Goal: Navigation & Orientation: Find specific page/section

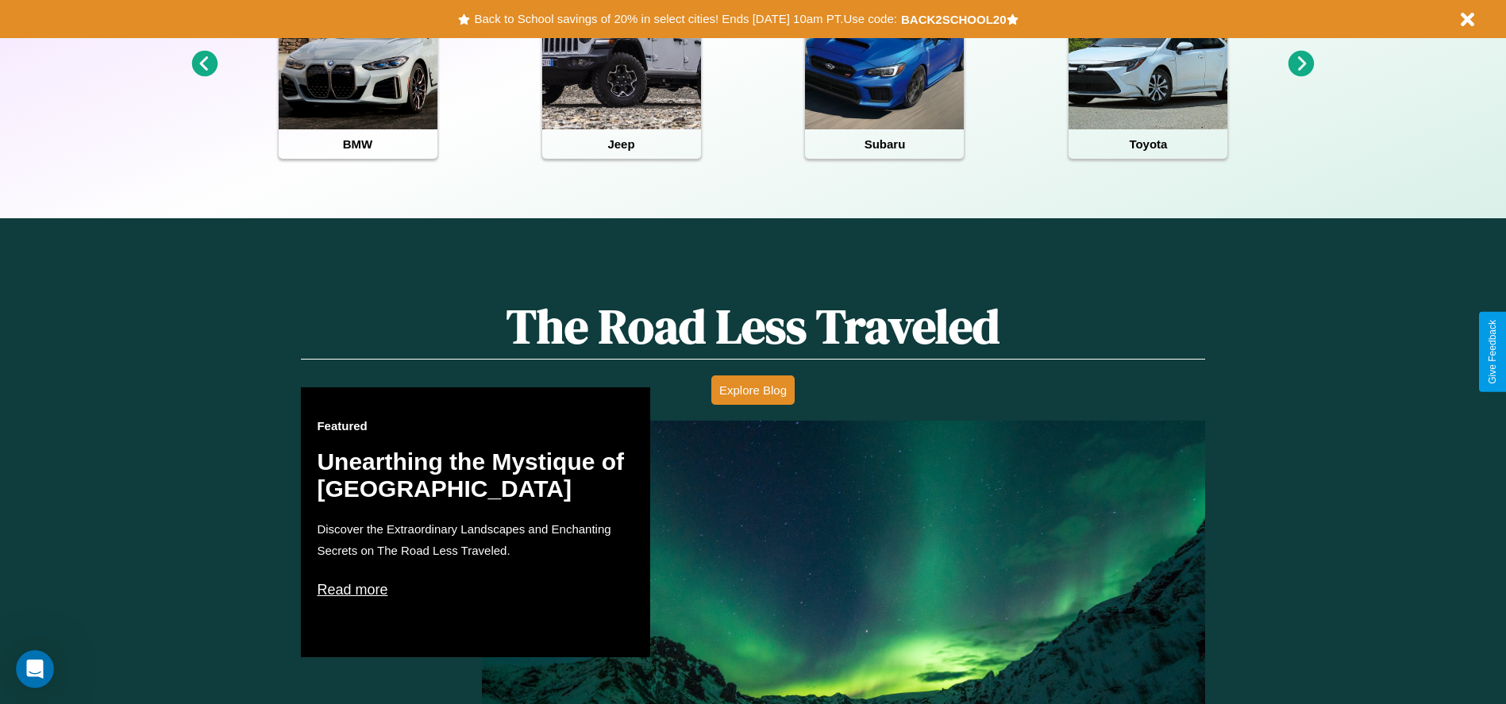
scroll to position [707, 0]
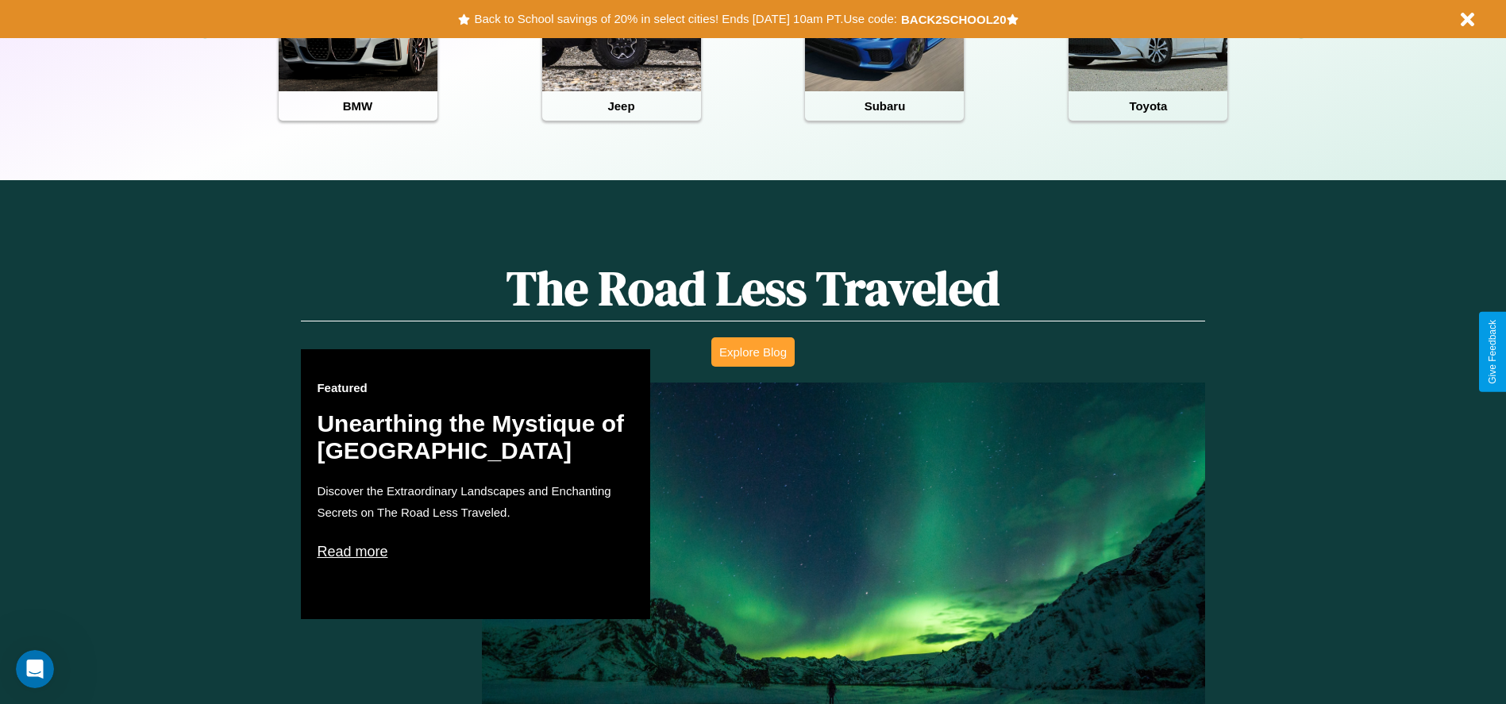
click at [753, 352] on button "Explore Blog" at bounding box center [752, 351] width 83 height 29
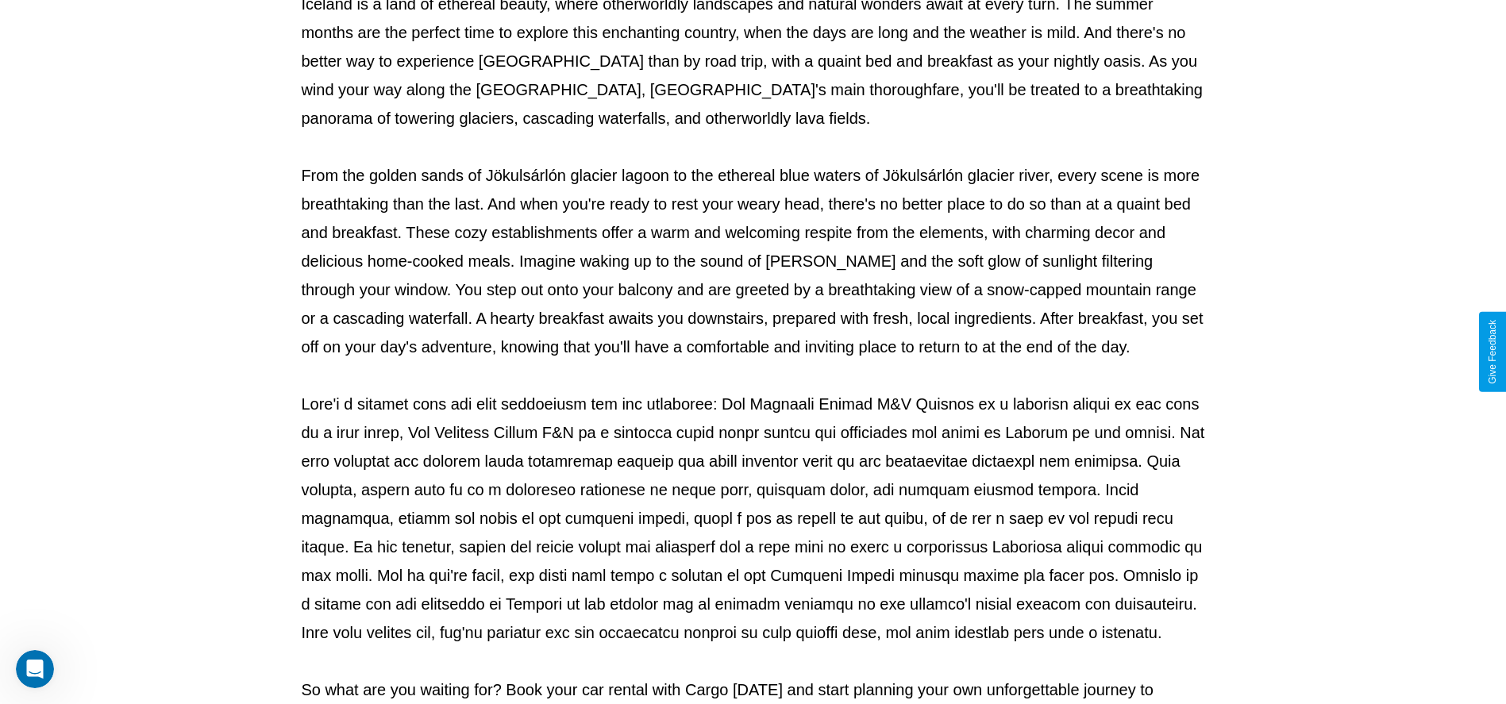
scroll to position [526, 0]
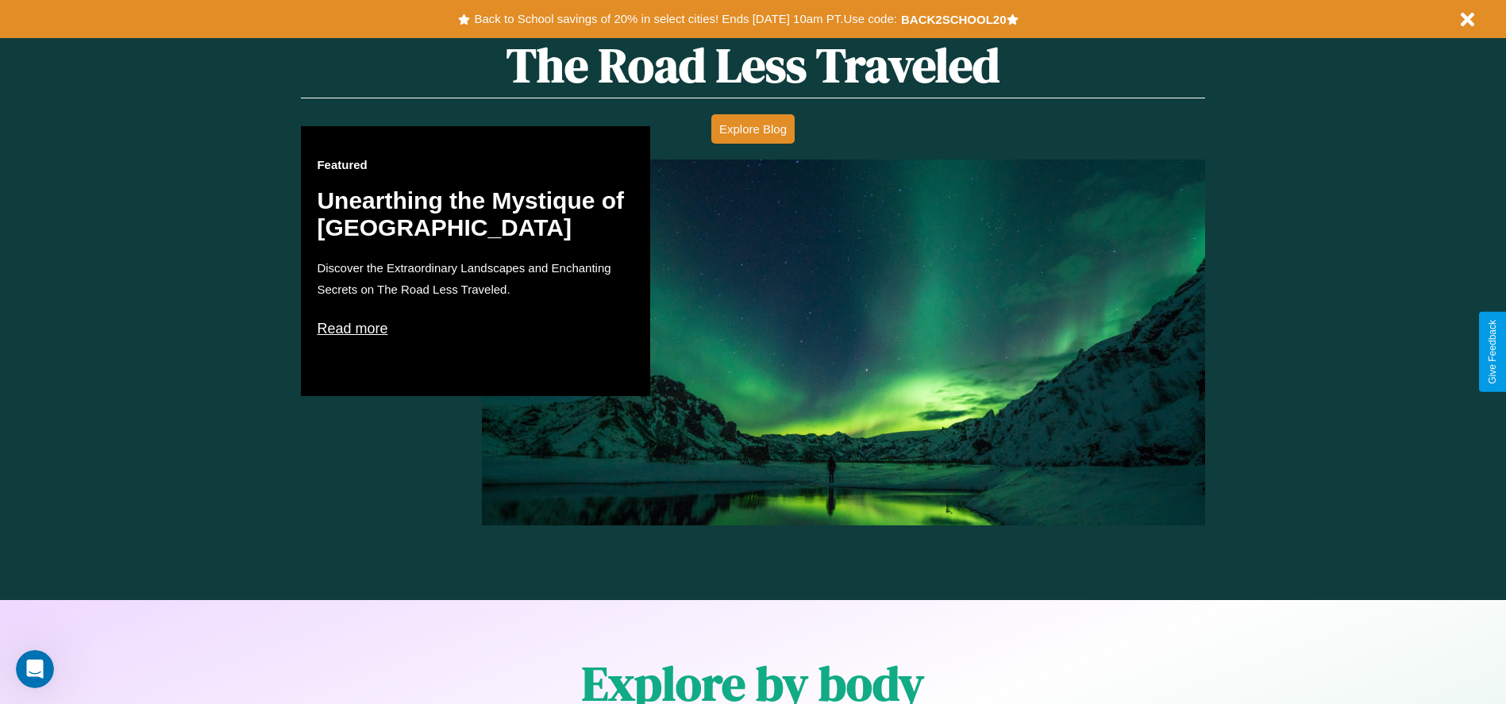
scroll to position [2278, 0]
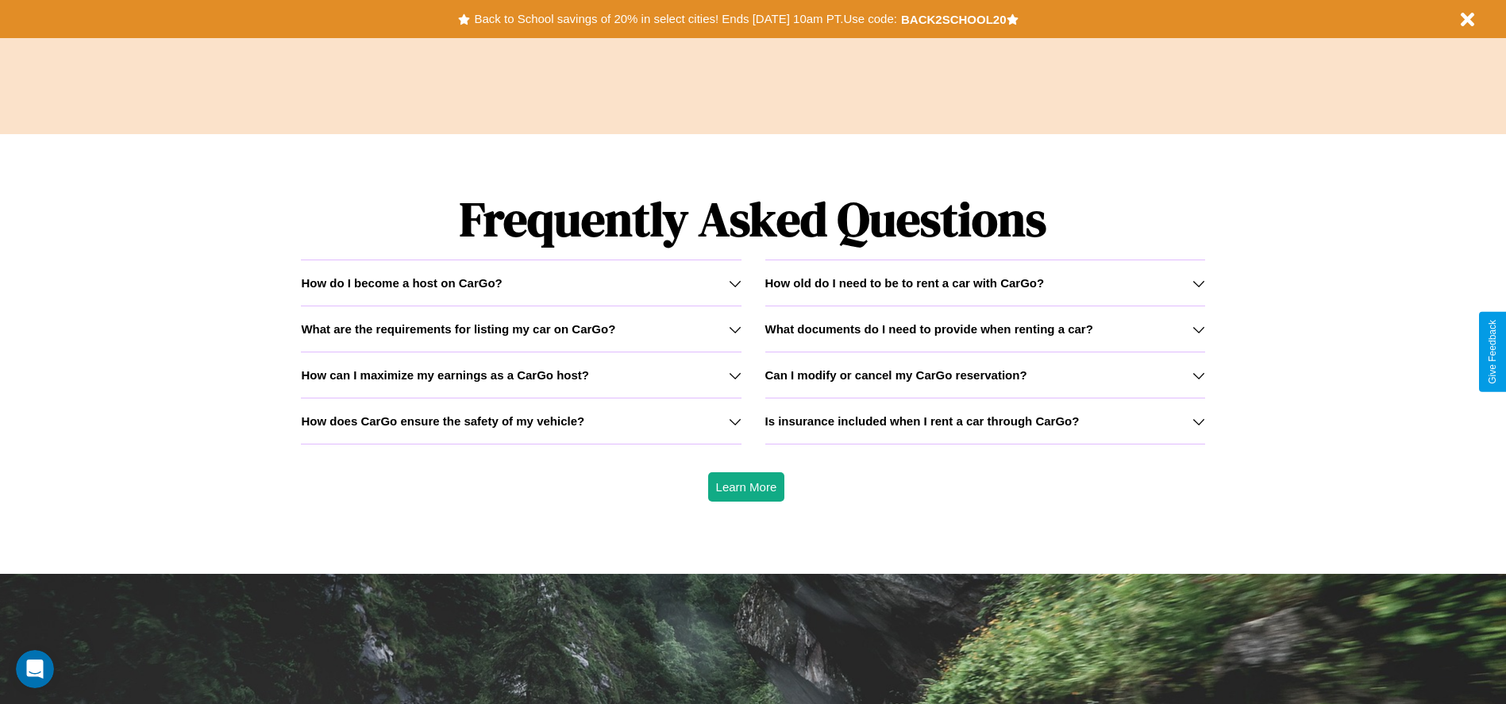
click at [521, 375] on h3 "How can I maximize my earnings as a CarGo host?" at bounding box center [445, 374] width 288 height 13
click at [734, 329] on icon at bounding box center [735, 329] width 13 height 13
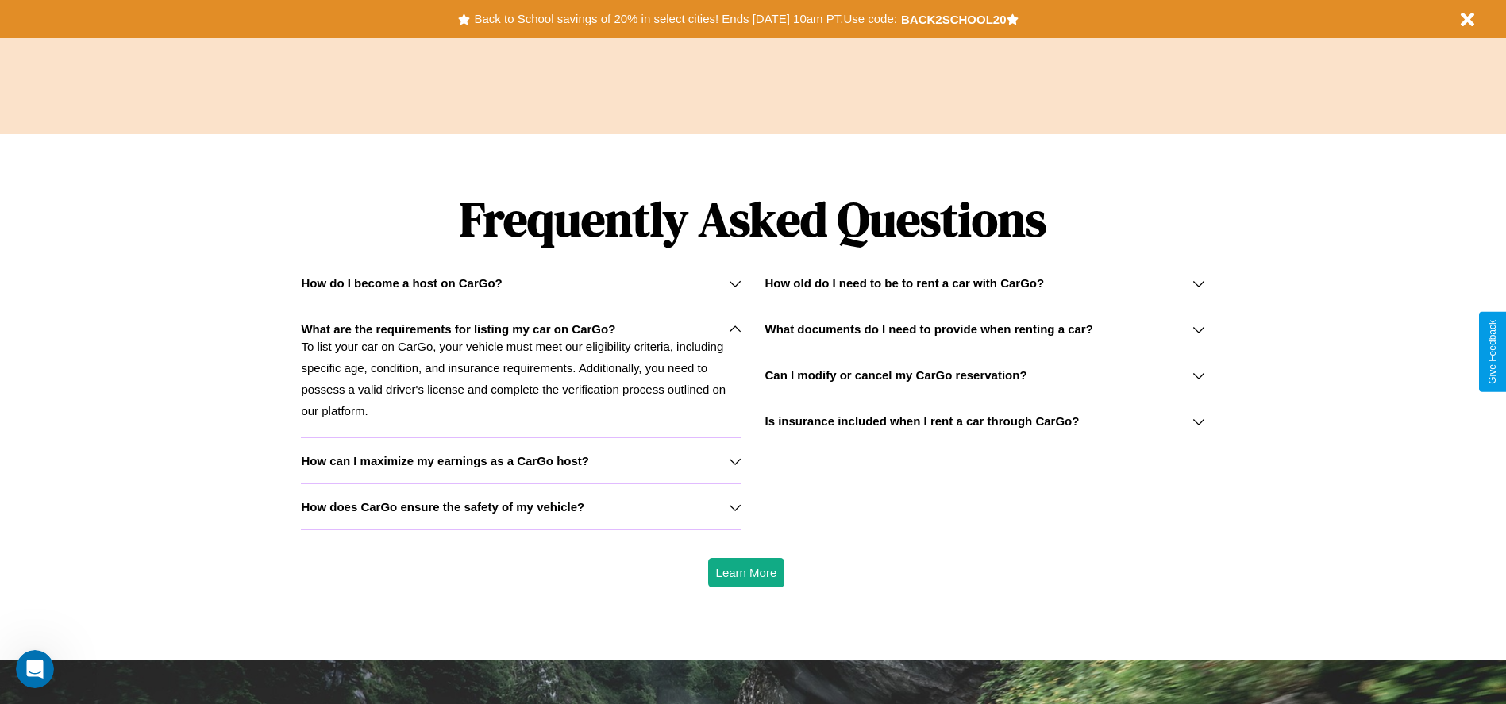
click at [734, 283] on icon at bounding box center [735, 283] width 13 height 13
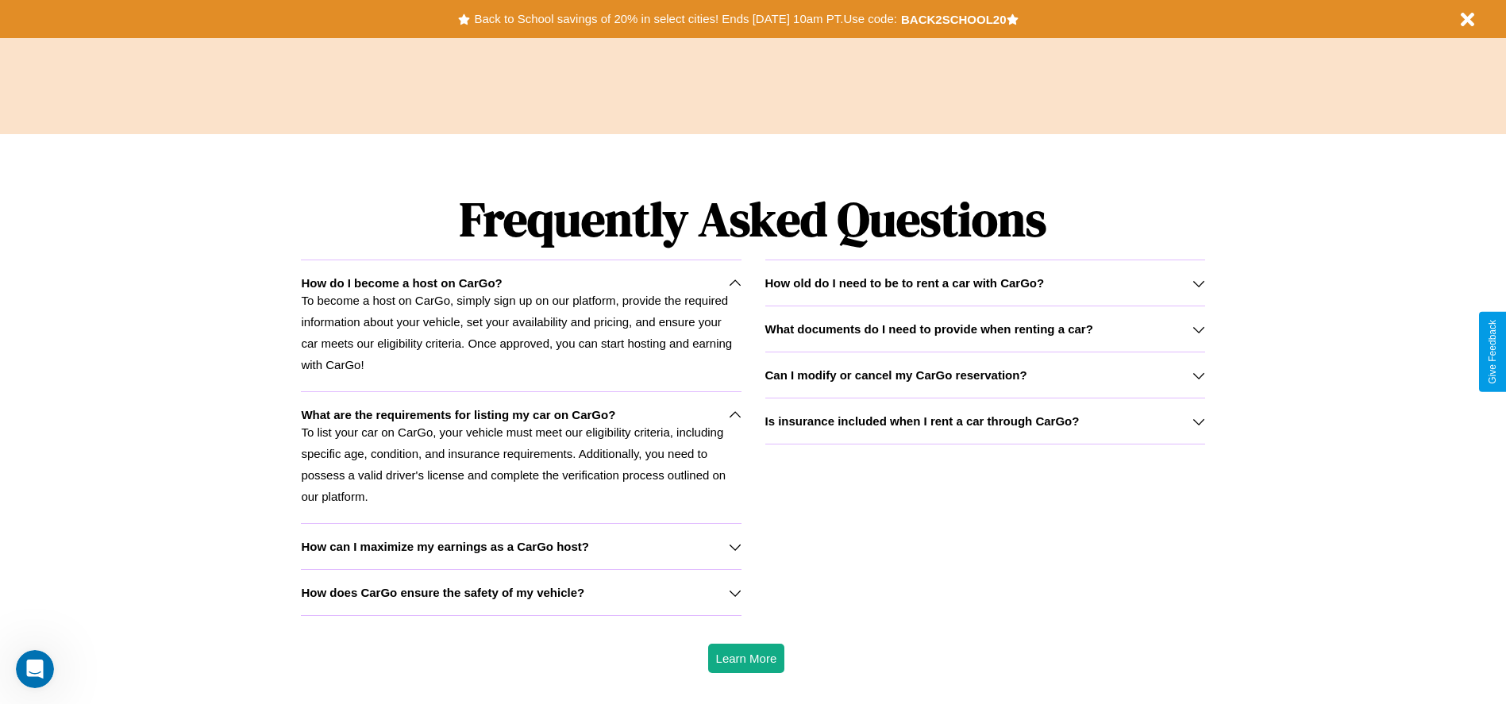
click at [984, 283] on h3 "How old do I need to be to rent a car with CarGo?" at bounding box center [904, 282] width 279 height 13
click at [685, 19] on button "Back to School savings of 20% in select cities! Ends [DATE] 10am PT. Use code:" at bounding box center [685, 19] width 430 height 22
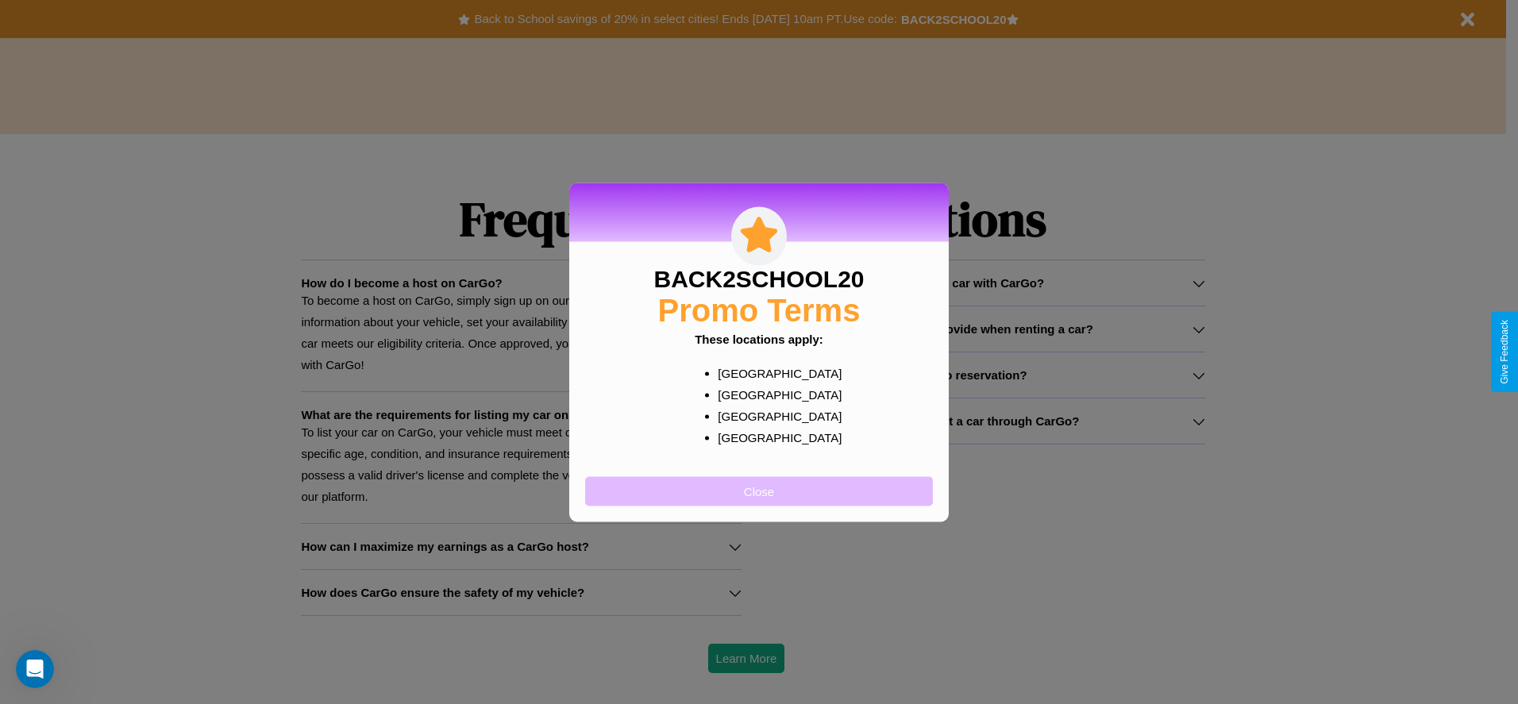
click at [759, 491] on button "Close" at bounding box center [759, 490] width 348 height 29
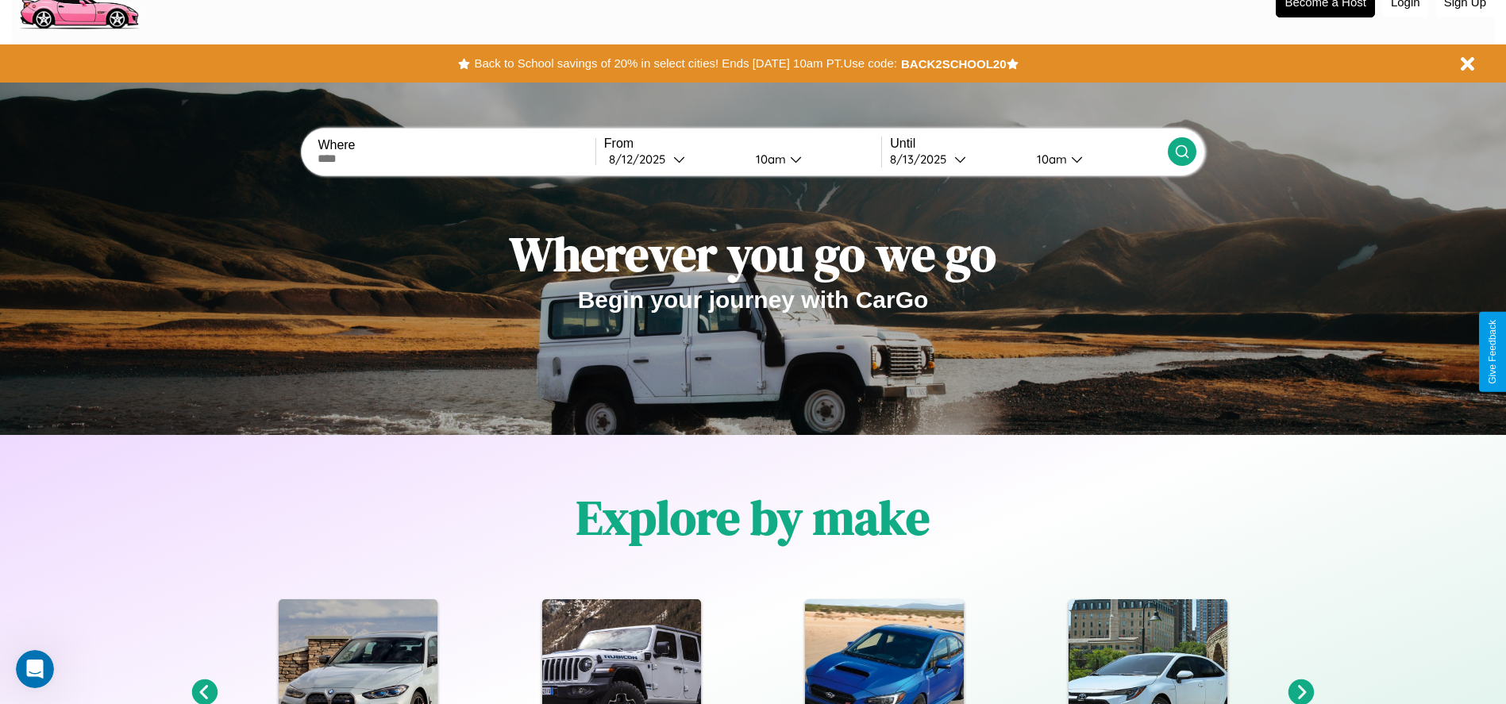
scroll to position [0, 0]
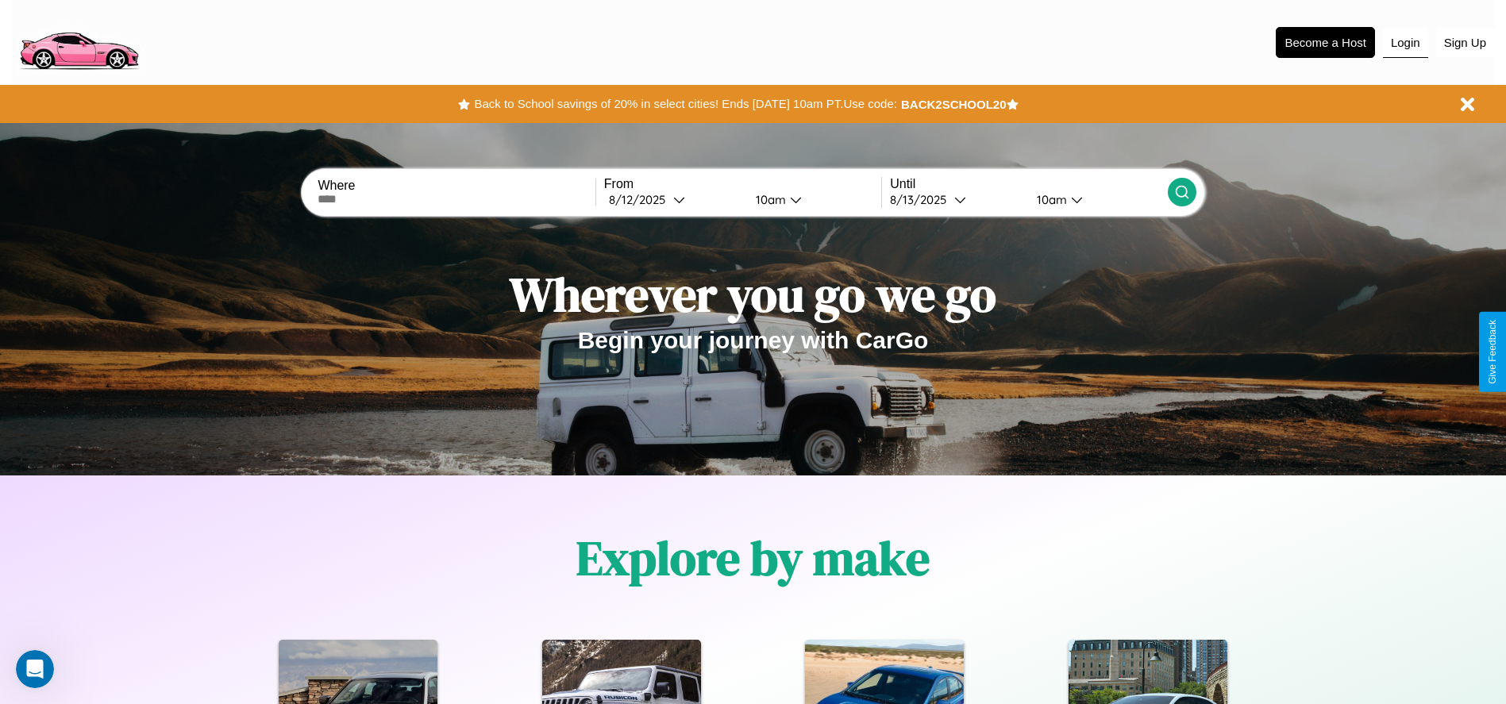
click at [1405, 42] on button "Login" at bounding box center [1405, 43] width 45 height 30
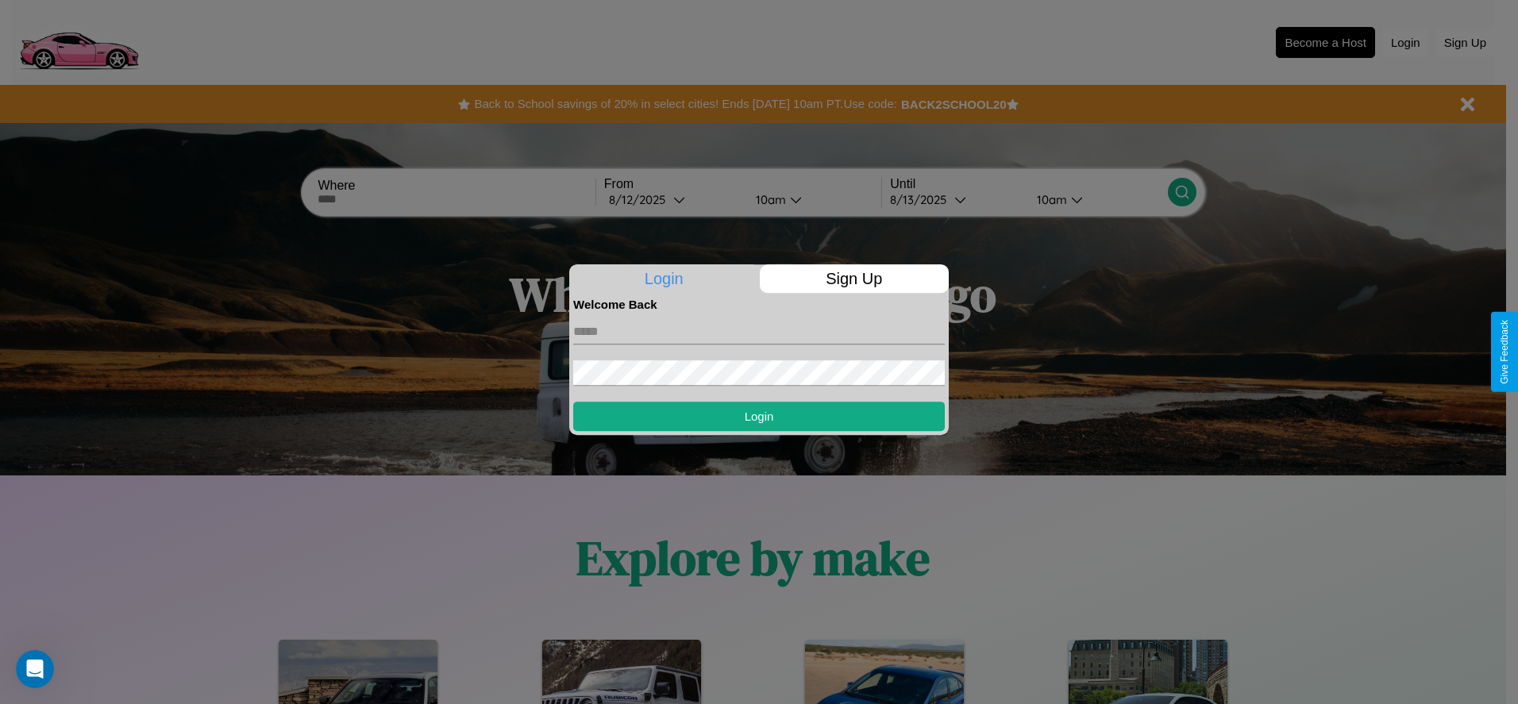
click at [759, 331] on input "text" at bounding box center [759, 331] width 372 height 25
type input "**********"
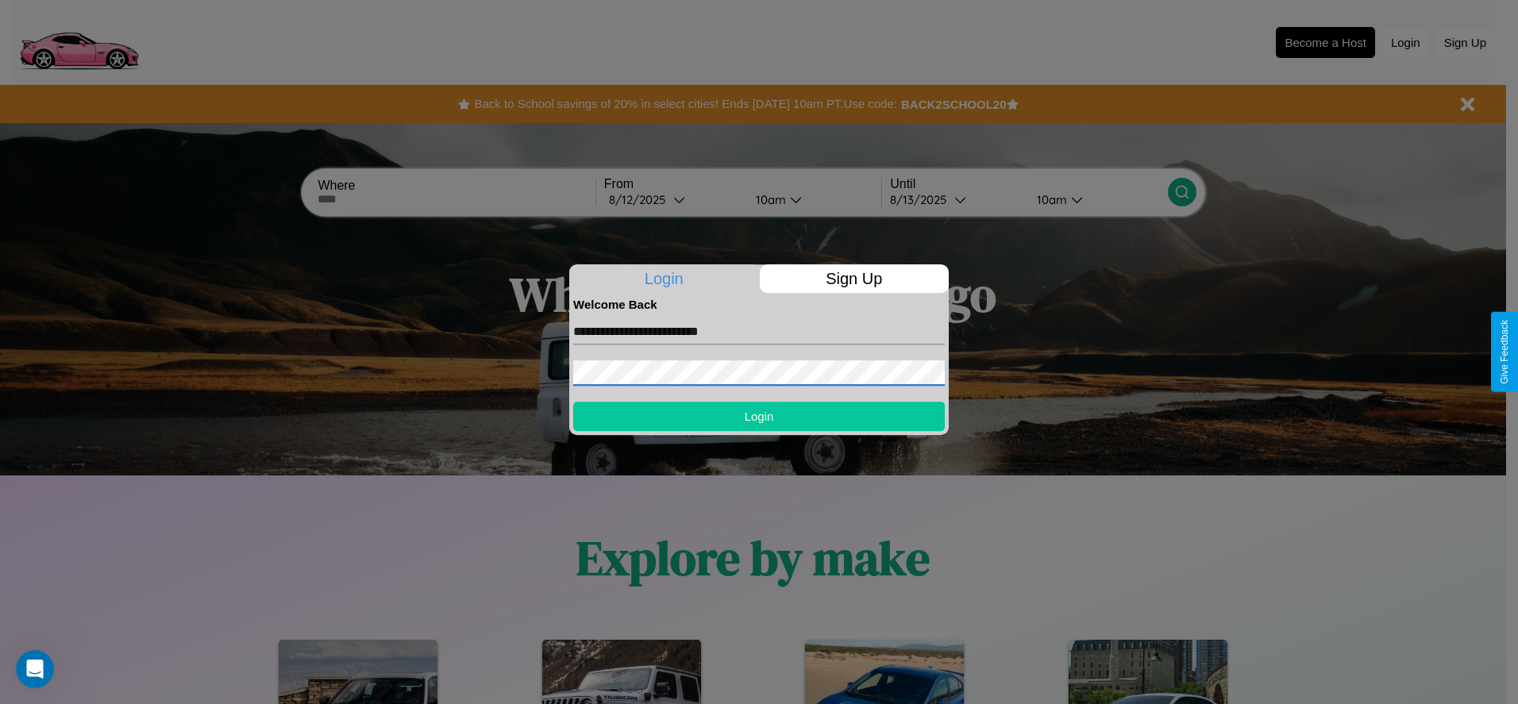
click at [759, 416] on button "Login" at bounding box center [759, 416] width 372 height 29
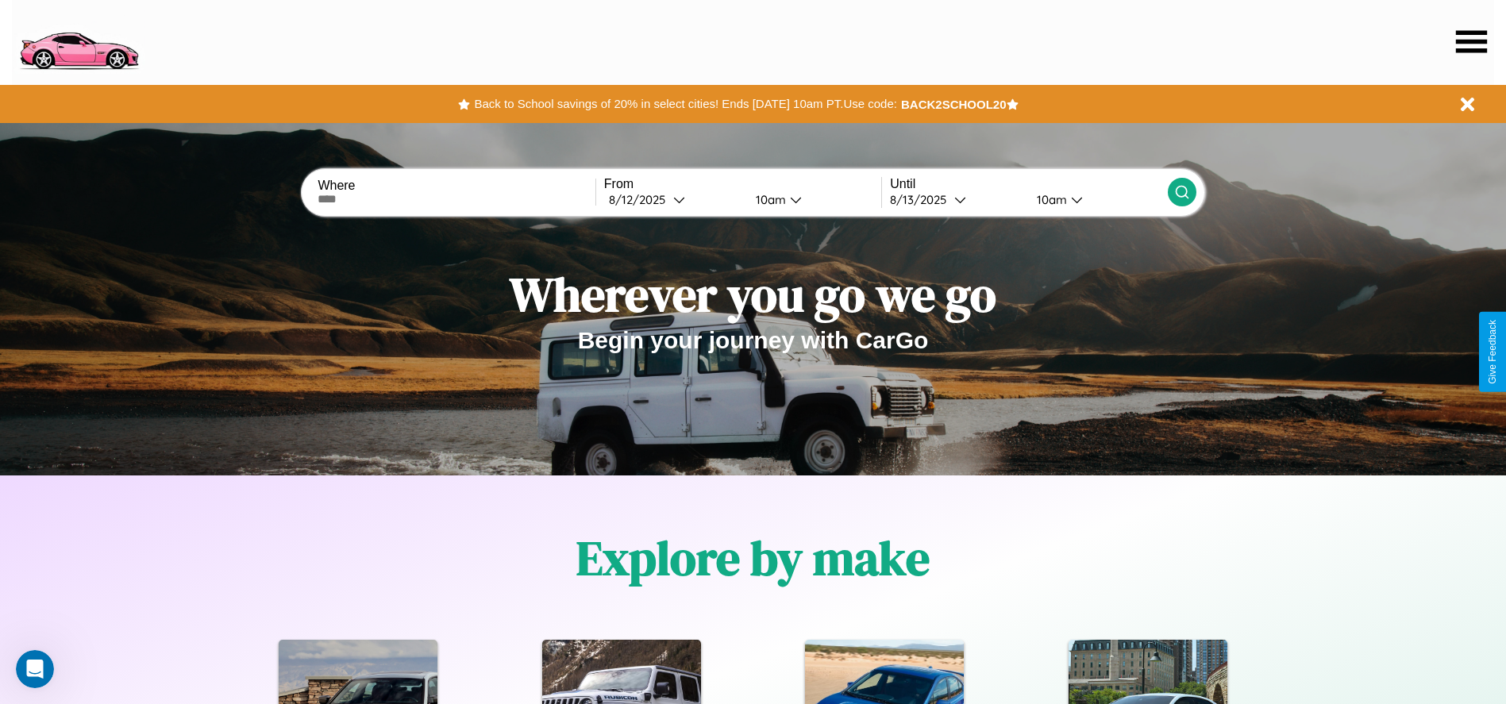
click at [1471, 41] on icon at bounding box center [1471, 41] width 31 height 22
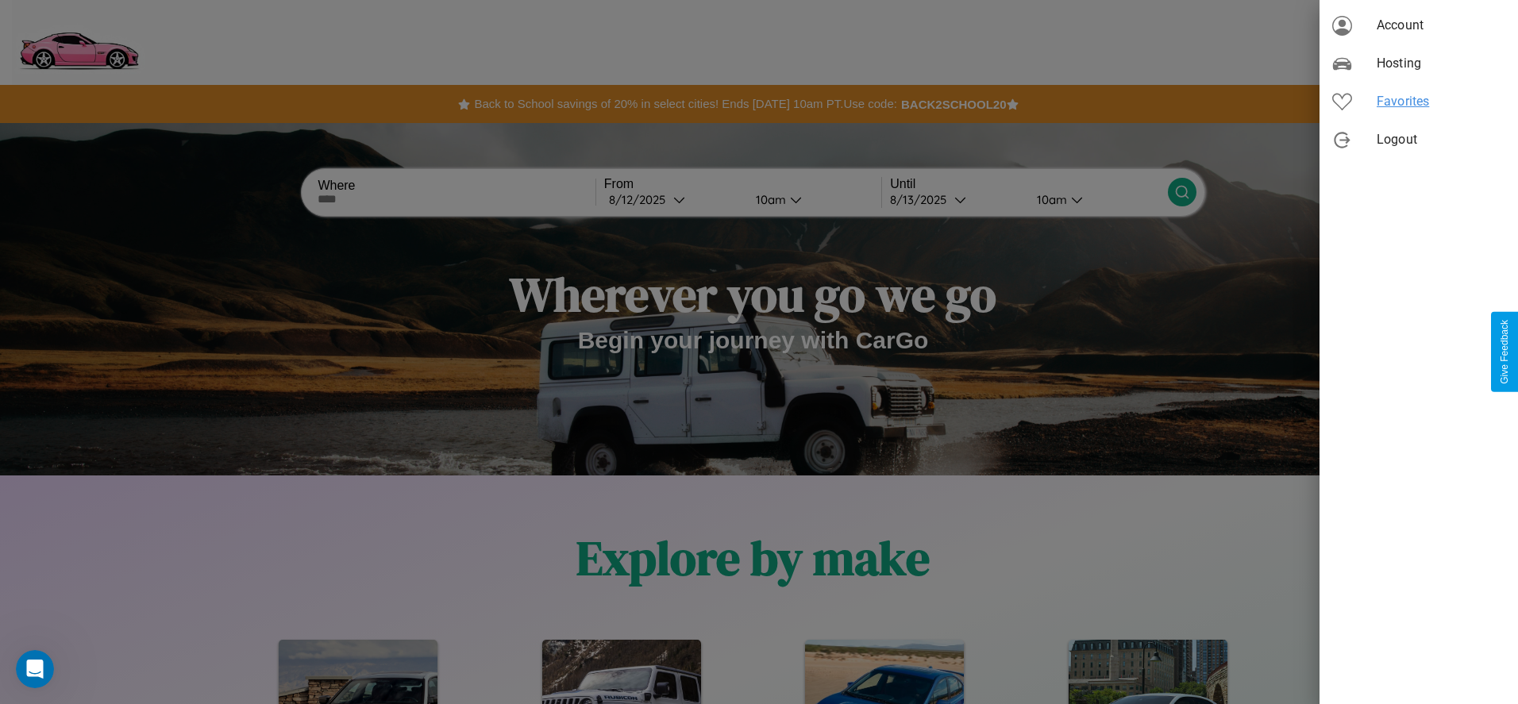
click at [1419, 102] on span "Favorites" at bounding box center [1441, 101] width 129 height 19
